Goal: Navigation & Orientation: Find specific page/section

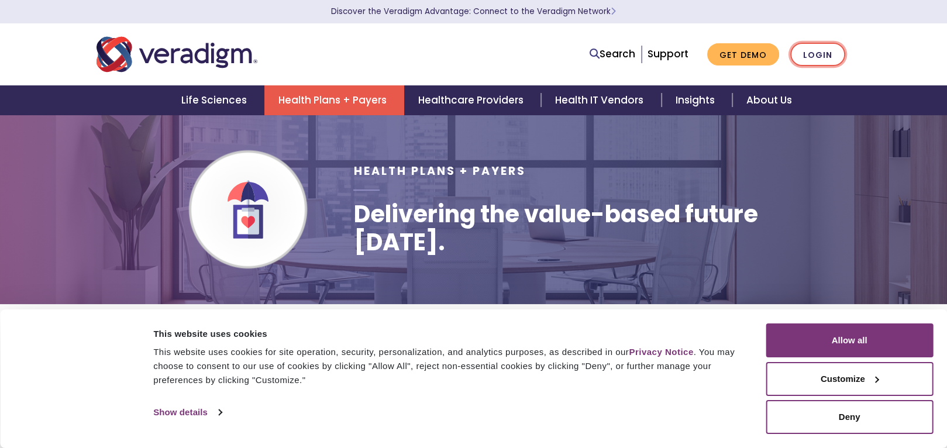
click at [827, 49] on link "Login" at bounding box center [817, 55] width 55 height 24
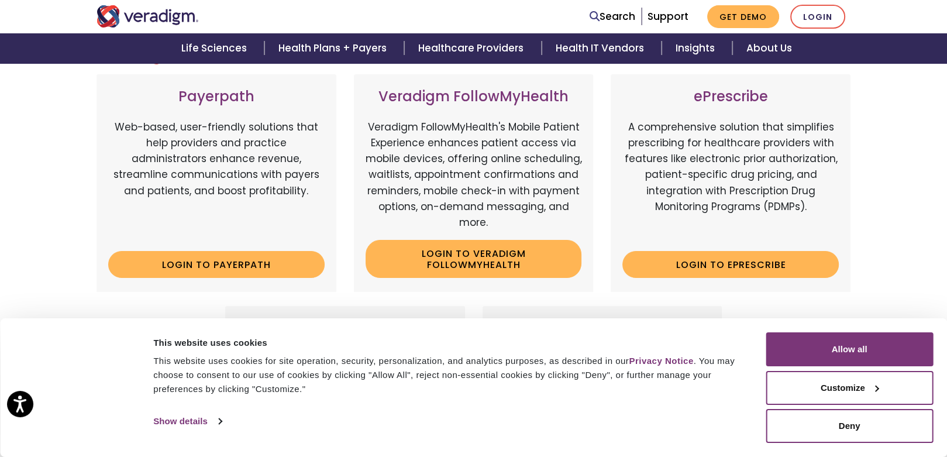
scroll to position [176, 0]
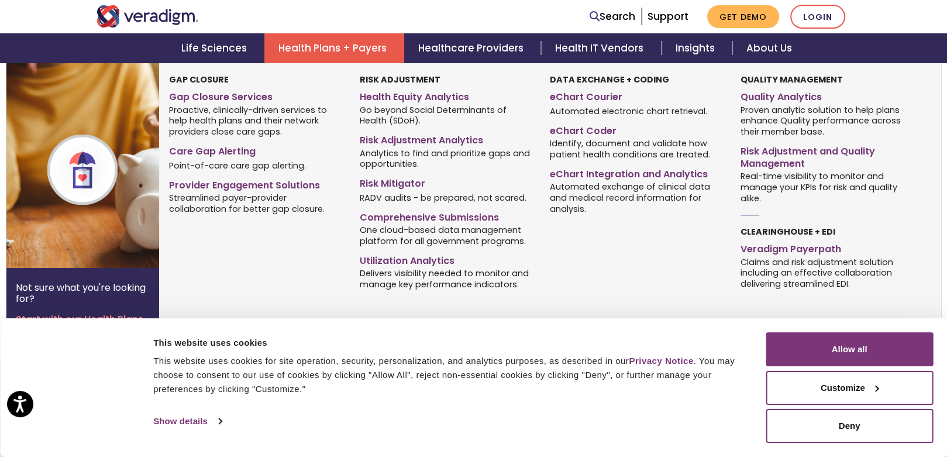
click at [371, 49] on link "Health Plans + Payers" at bounding box center [334, 48] width 140 height 30
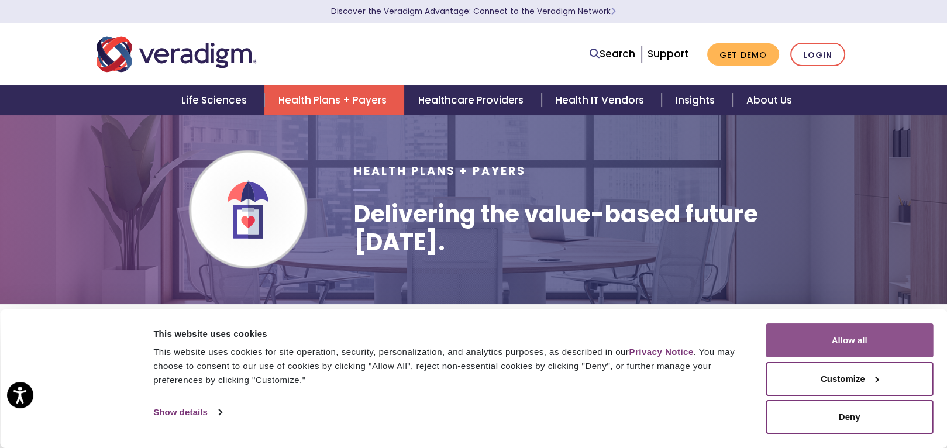
click at [889, 343] on button "Allow all" at bounding box center [849, 341] width 167 height 34
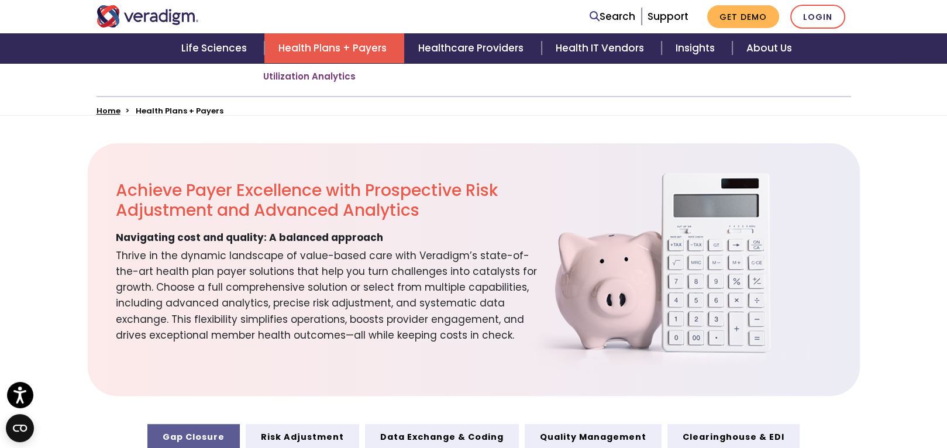
scroll to position [234, 0]
